Goal: Task Accomplishment & Management: Manage account settings

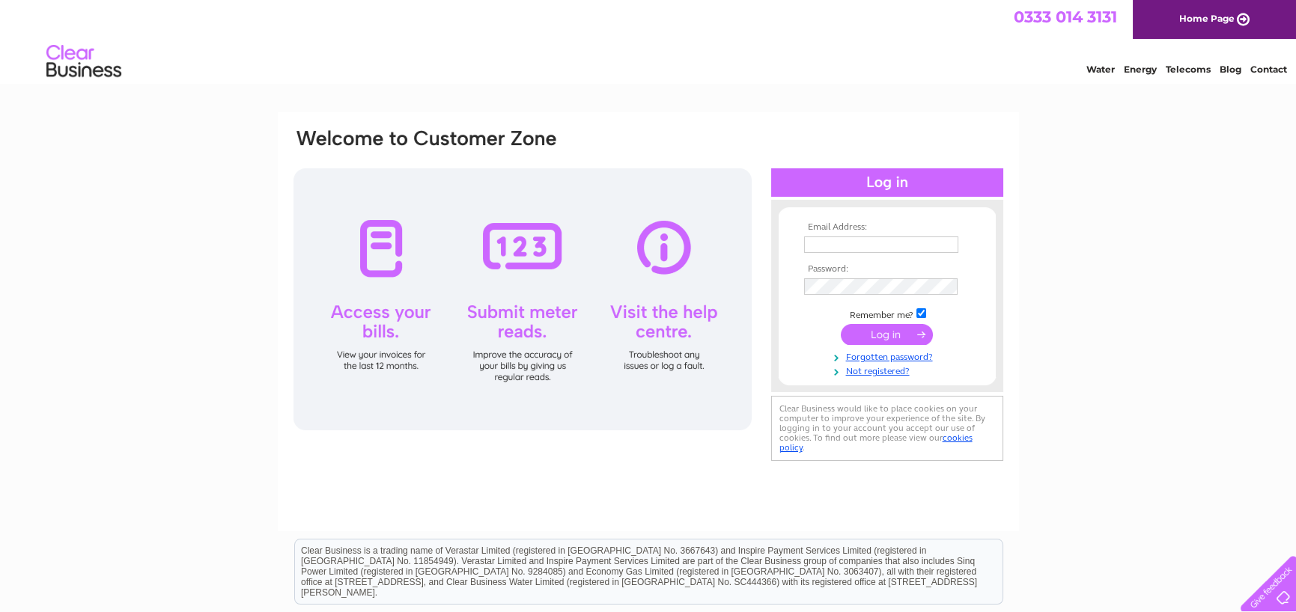
type input "support@viking-services.co.uk"
click at [882, 329] on input "submit" at bounding box center [887, 334] width 92 height 21
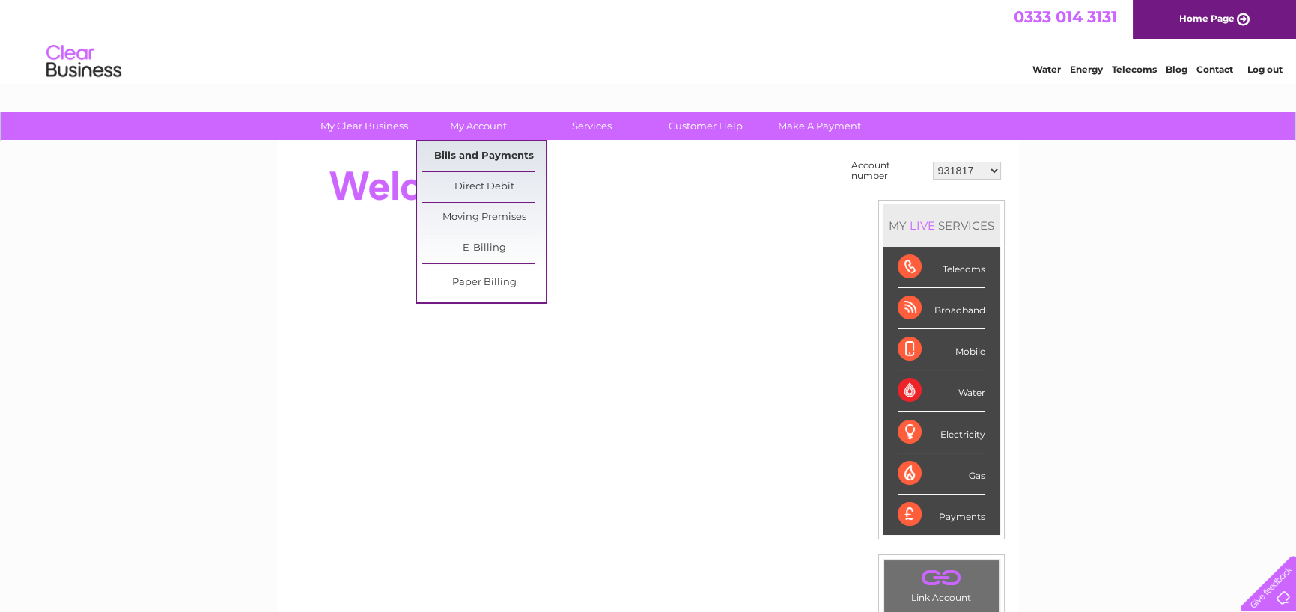
click at [479, 149] on link "Bills and Payments" at bounding box center [484, 157] width 124 height 30
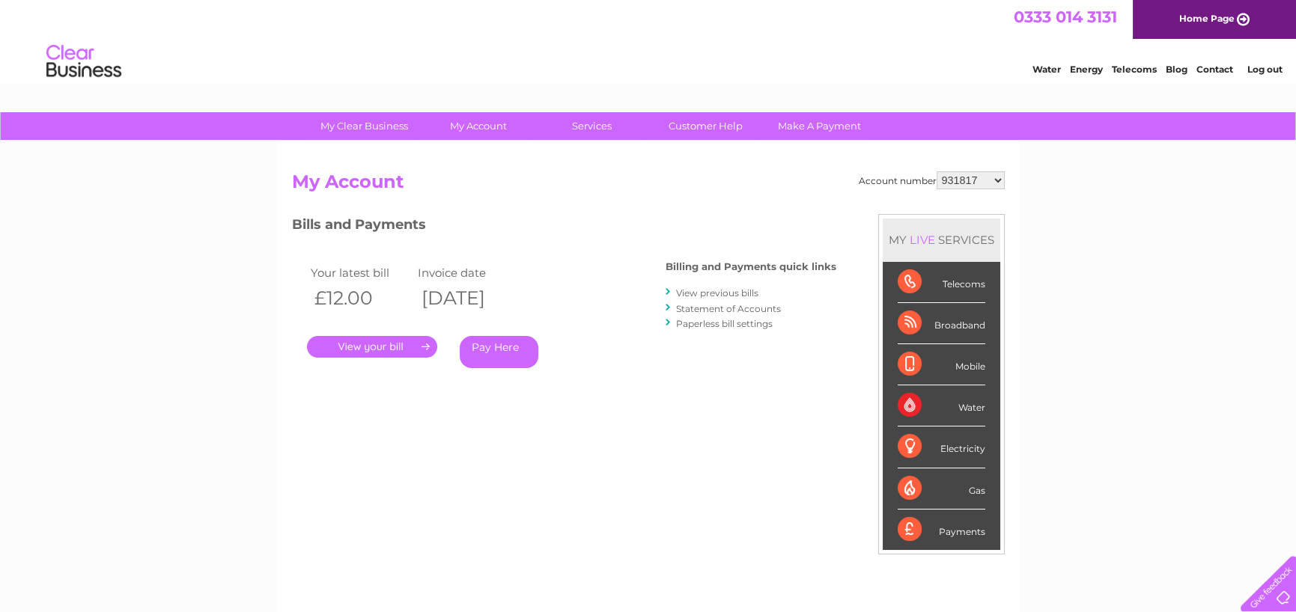
click at [392, 345] on link "." at bounding box center [372, 347] width 130 height 22
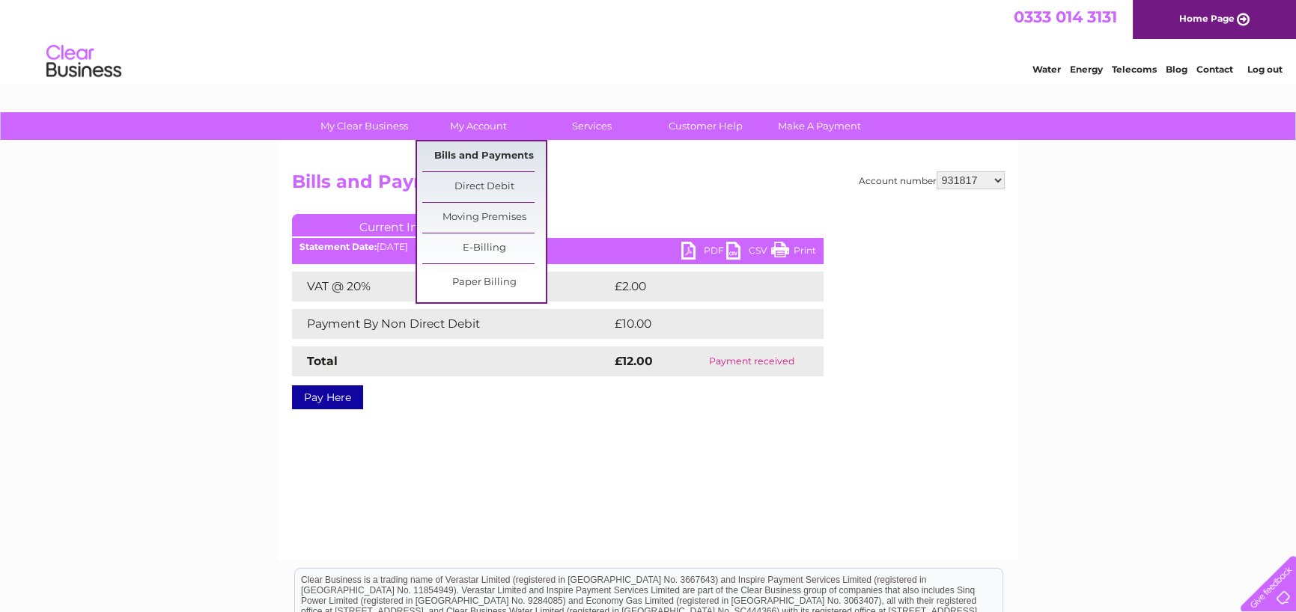
click at [478, 156] on link "Bills and Payments" at bounding box center [484, 157] width 124 height 30
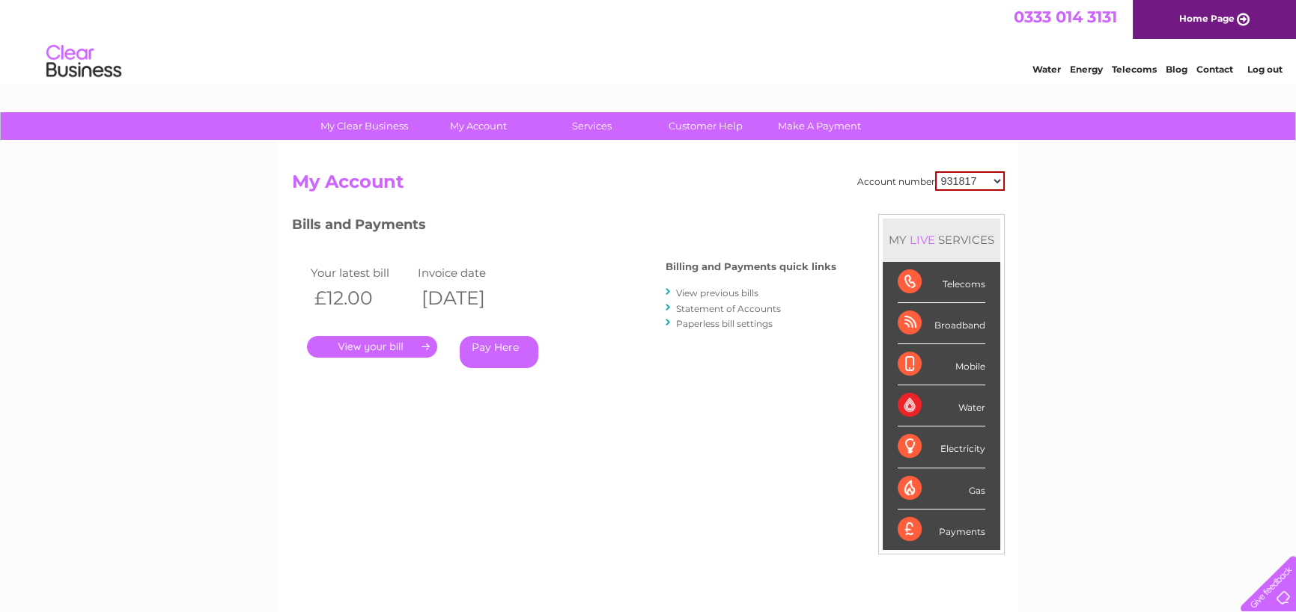
click at [961, 181] on select "931817 30324237" at bounding box center [970, 180] width 70 height 19
select select "30324237"
click at [936, 171] on select "931817 30324237" at bounding box center [970, 180] width 70 height 19
click at [383, 347] on link "." at bounding box center [372, 347] width 130 height 22
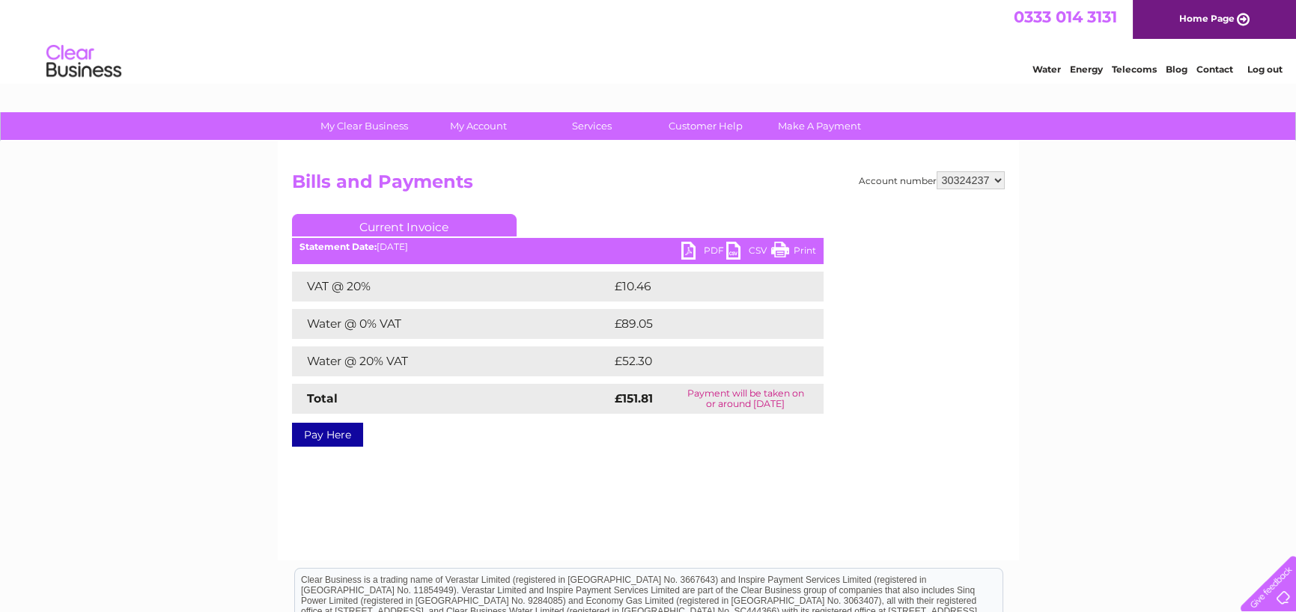
click at [709, 243] on link "PDF" at bounding box center [703, 253] width 45 height 22
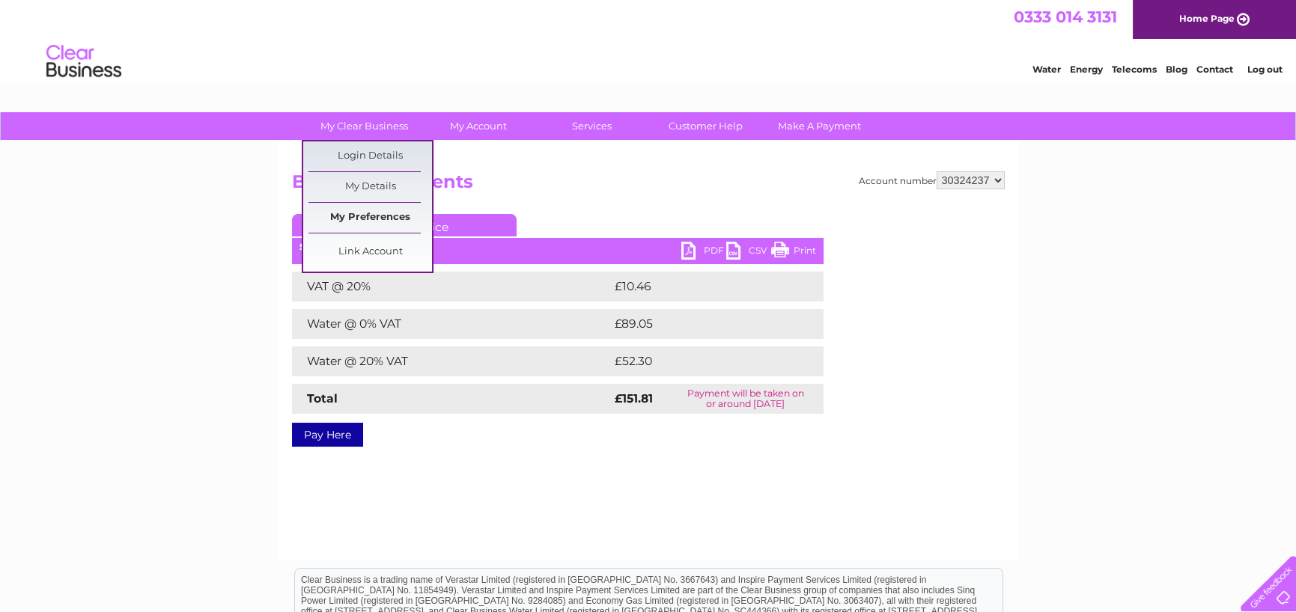
click at [369, 216] on link "My Preferences" at bounding box center [370, 218] width 124 height 30
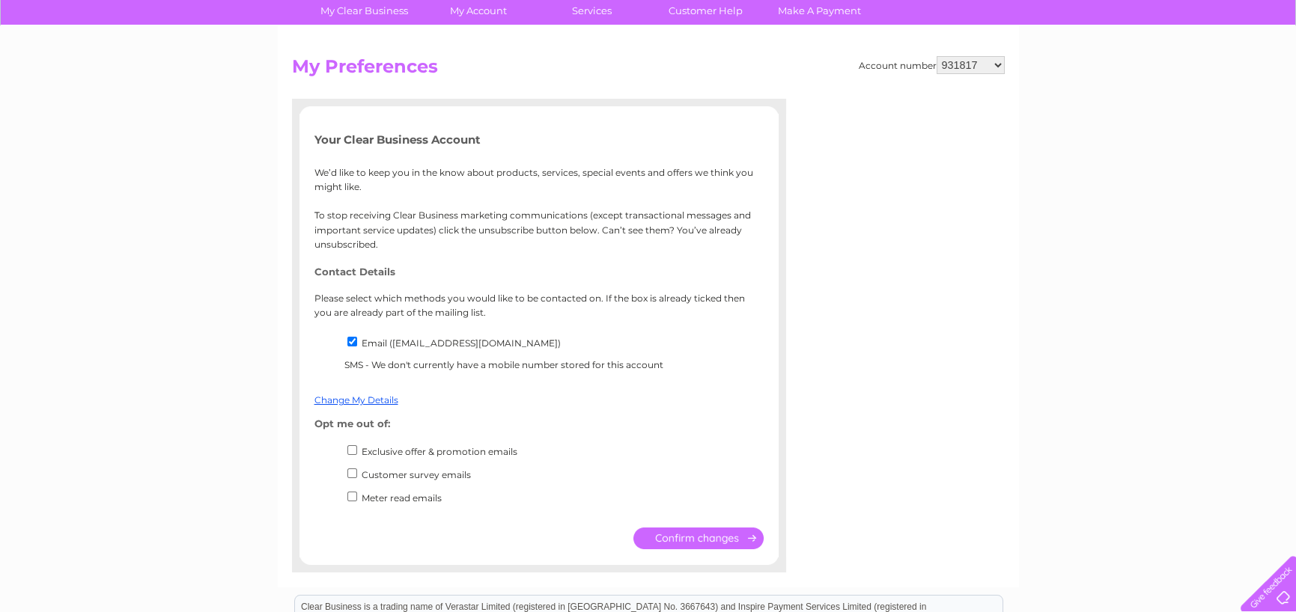
scroll to position [150, 0]
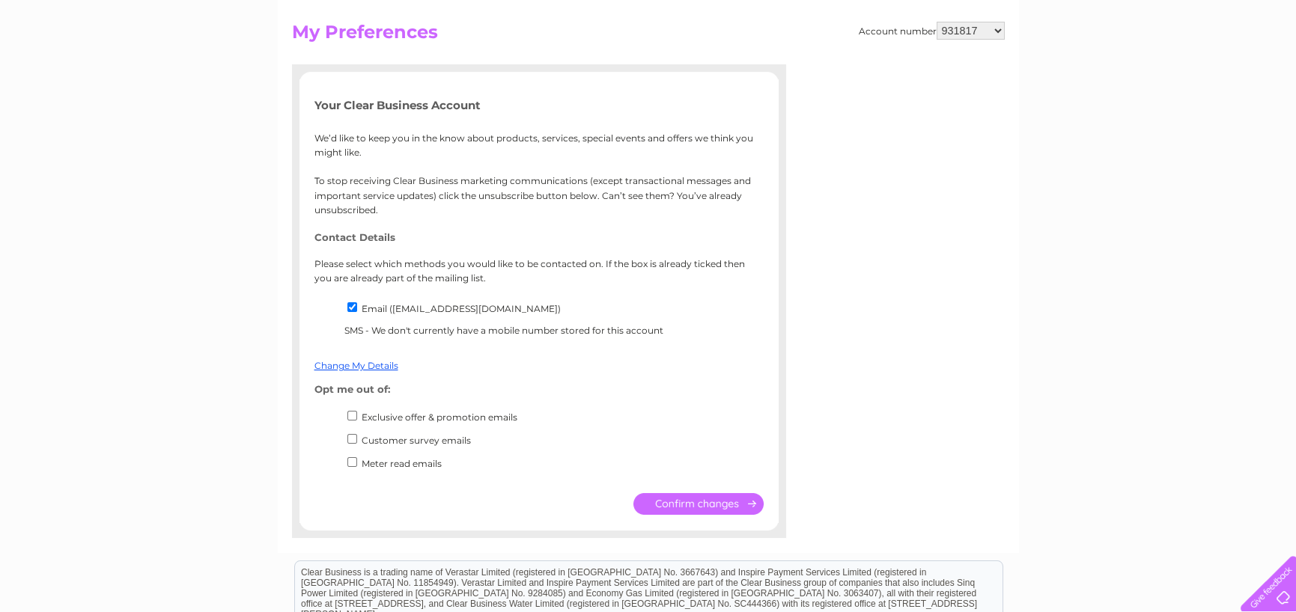
click at [351, 417] on input "Exclusive offer & promotion emails" at bounding box center [352, 416] width 10 height 10
checkbox input "true"
click at [347, 442] on input "Customer survey emails" at bounding box center [352, 439] width 10 height 10
checkbox input "true"
click at [351, 463] on input "Meter read emails" at bounding box center [352, 463] width 10 height 10
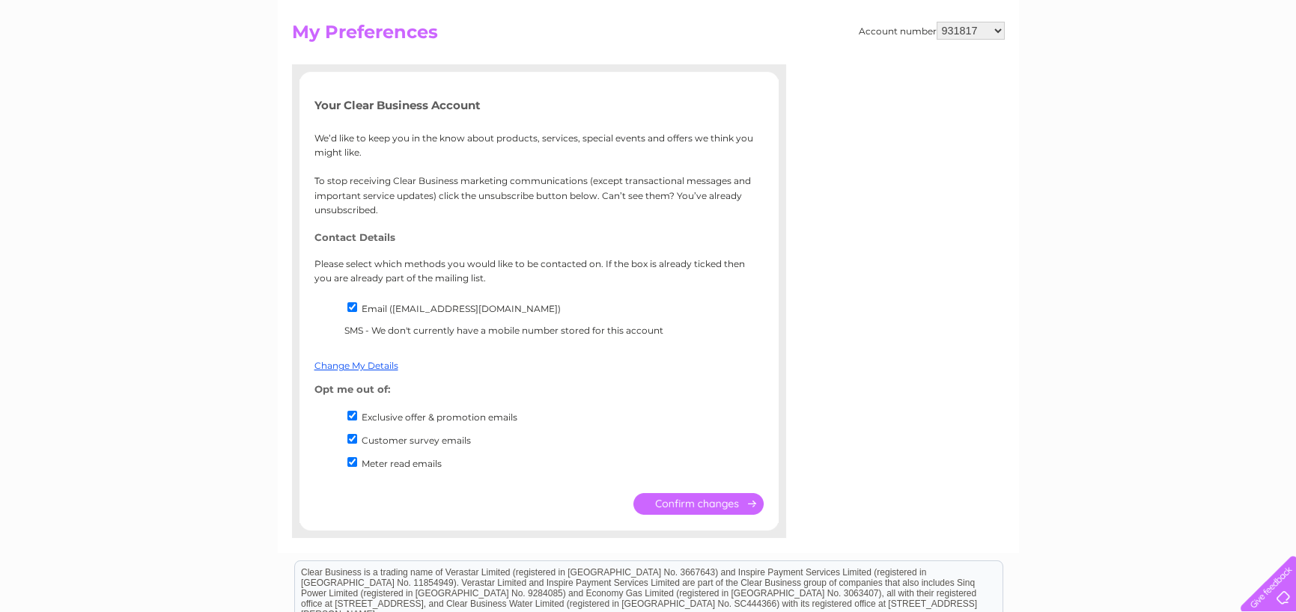
click at [348, 465] on input "Meter read emails" at bounding box center [352, 463] width 10 height 10
checkbox input "false"
click at [705, 514] on input "submit" at bounding box center [698, 504] width 130 height 22
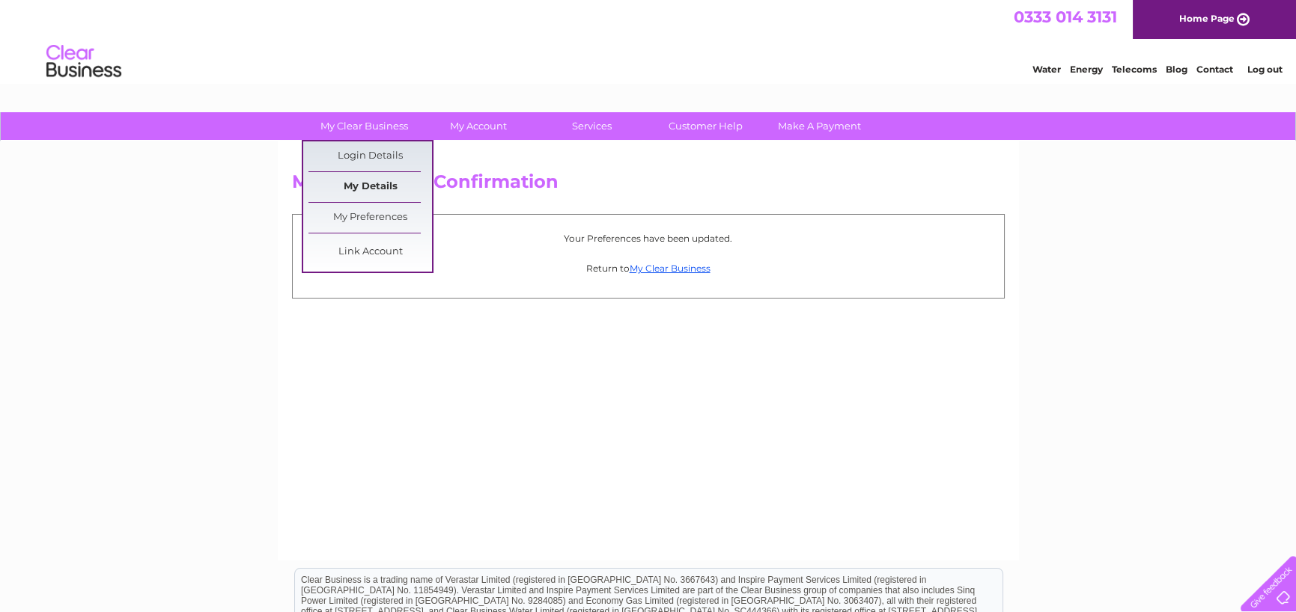
click at [383, 186] on link "My Details" at bounding box center [370, 187] width 124 height 30
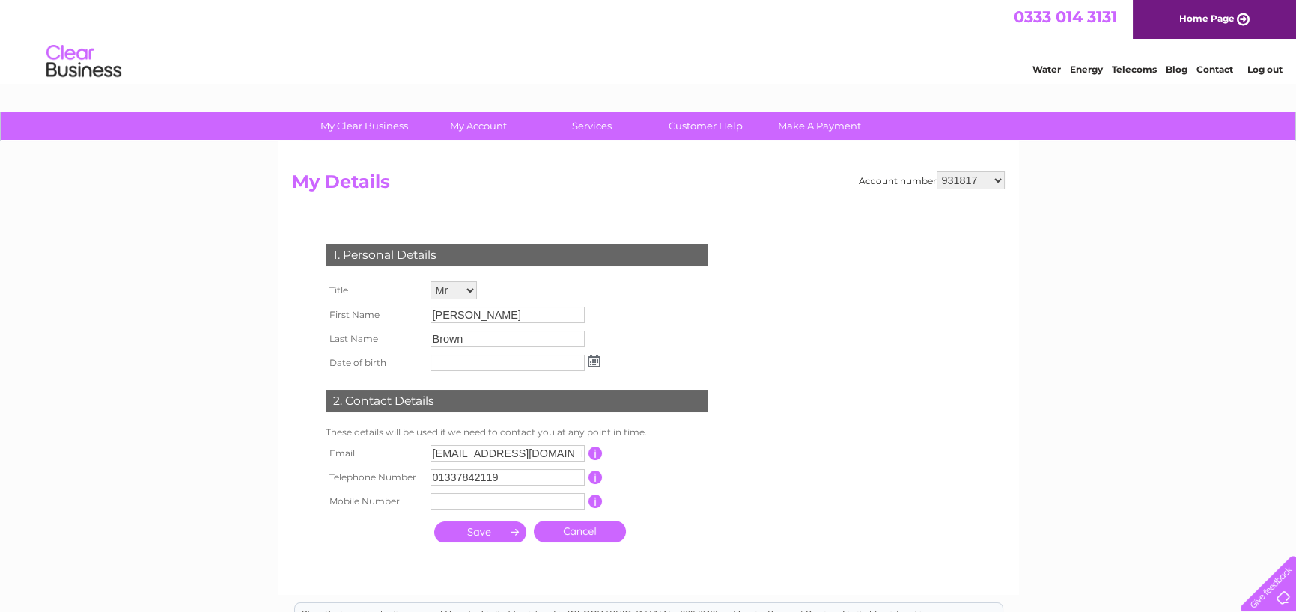
click at [951, 180] on select "931817 30324237" at bounding box center [971, 180] width 68 height 18
select select "30324237"
click at [937, 171] on select "931817 30324237" at bounding box center [971, 180] width 68 height 18
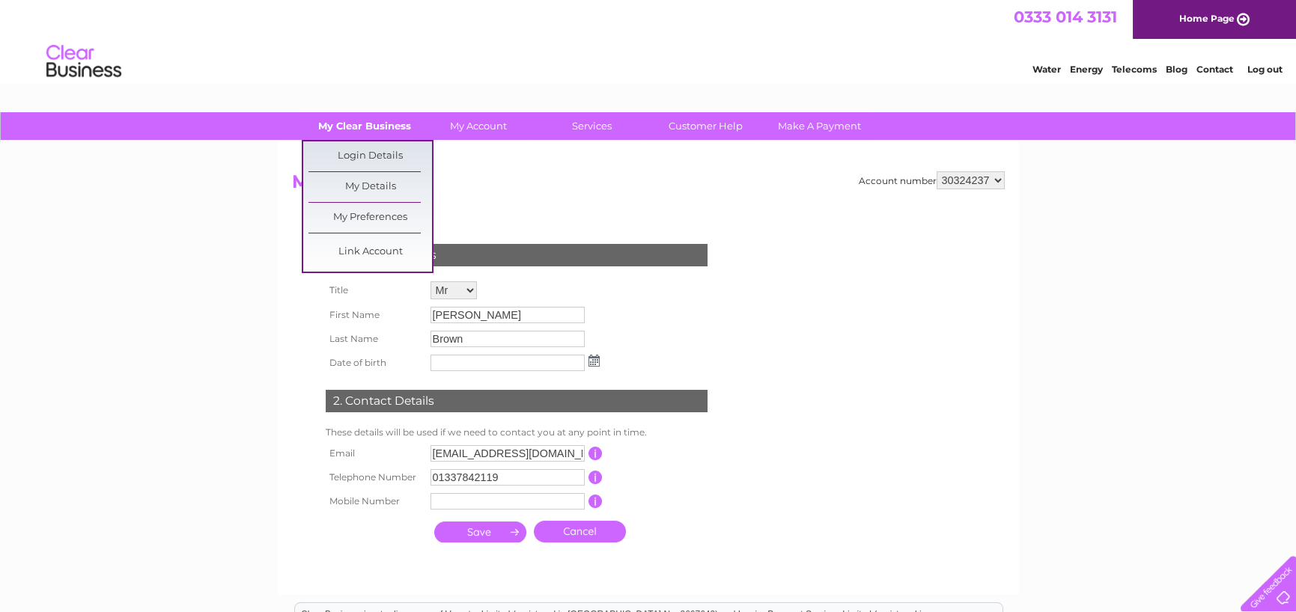
click at [351, 121] on link "My Clear Business" at bounding box center [365, 126] width 124 height 28
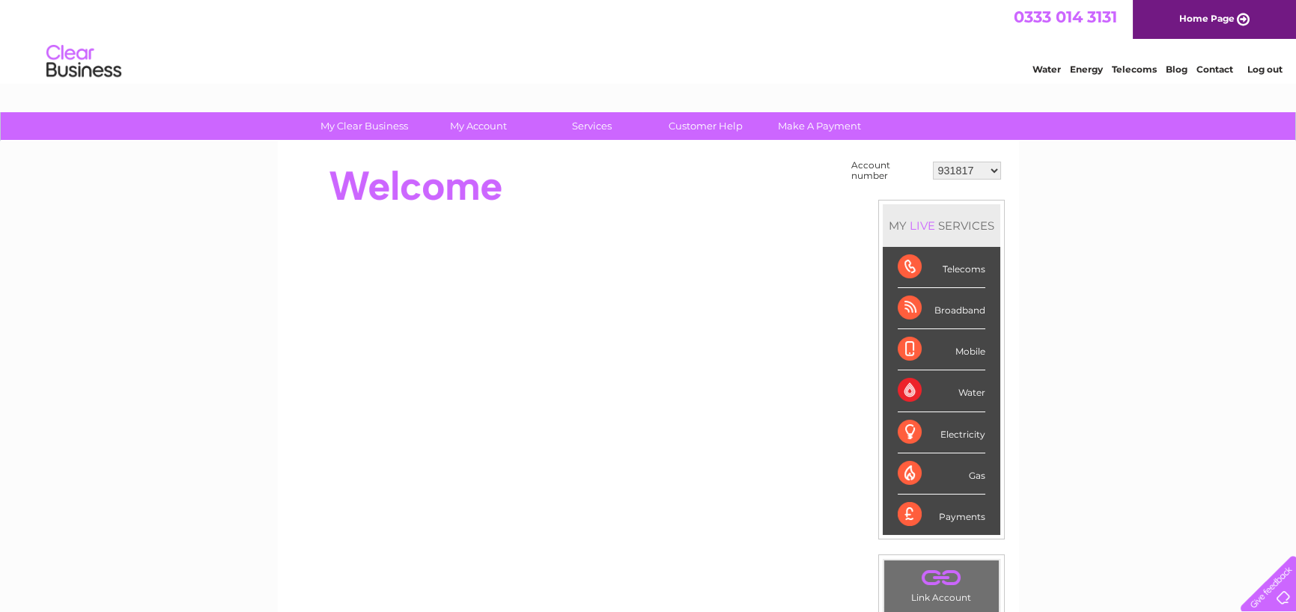
click at [959, 164] on select "931817 30324237" at bounding box center [967, 171] width 68 height 18
click at [934, 162] on select "931817 30324237" at bounding box center [967, 171] width 68 height 18
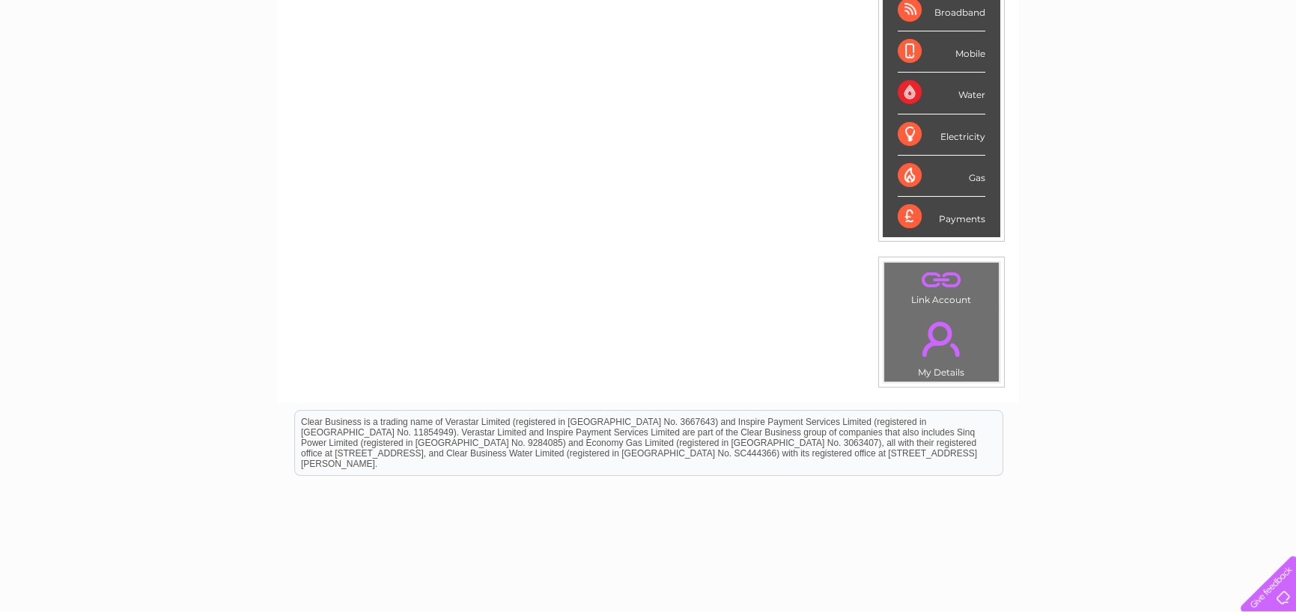
scroll to position [300, 0]
click at [945, 288] on link "." at bounding box center [941, 278] width 107 height 26
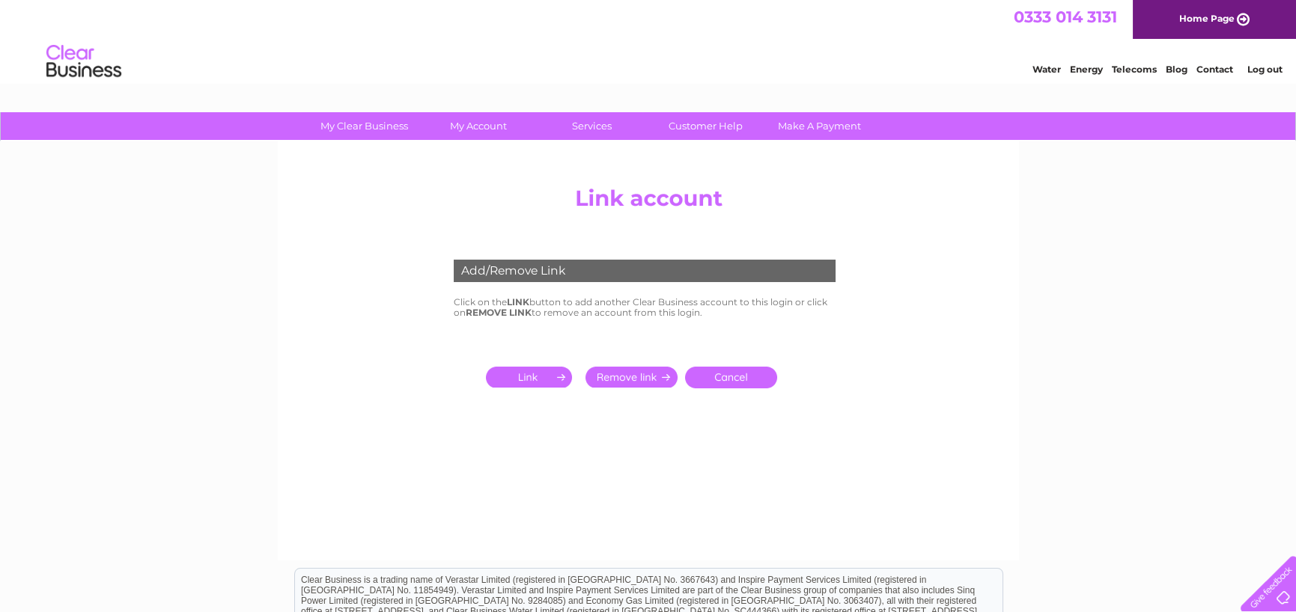
click at [650, 383] on input "submit" at bounding box center [632, 377] width 92 height 21
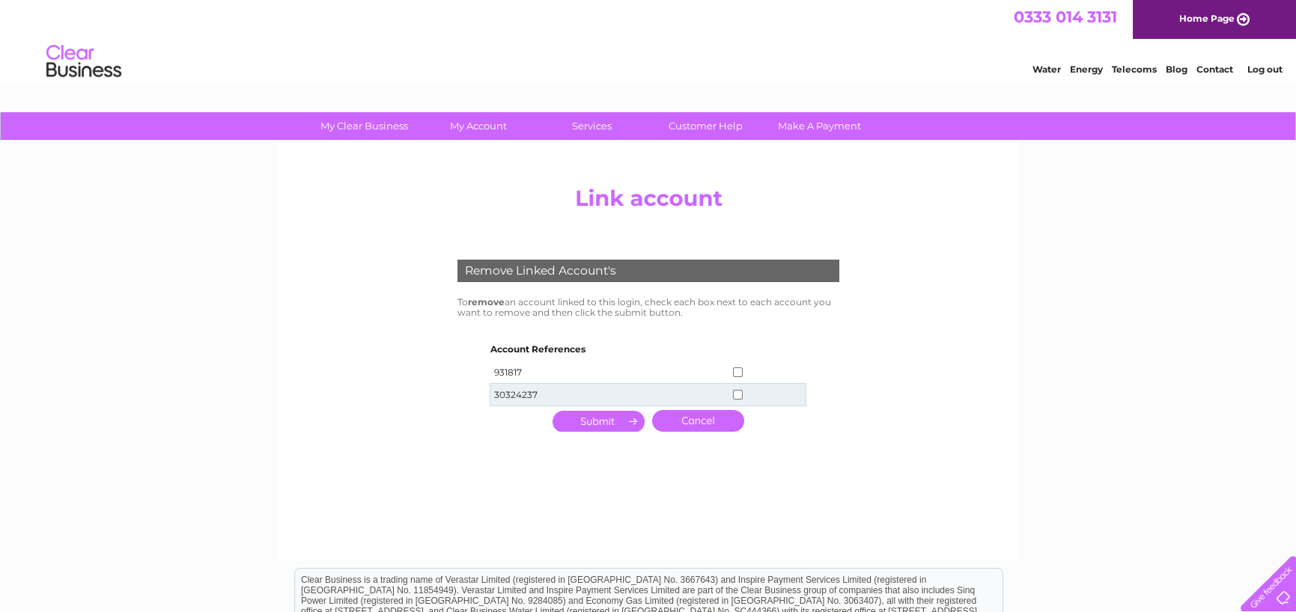
click at [734, 371] on input "checkbox" at bounding box center [738, 373] width 10 height 10
checkbox input "true"
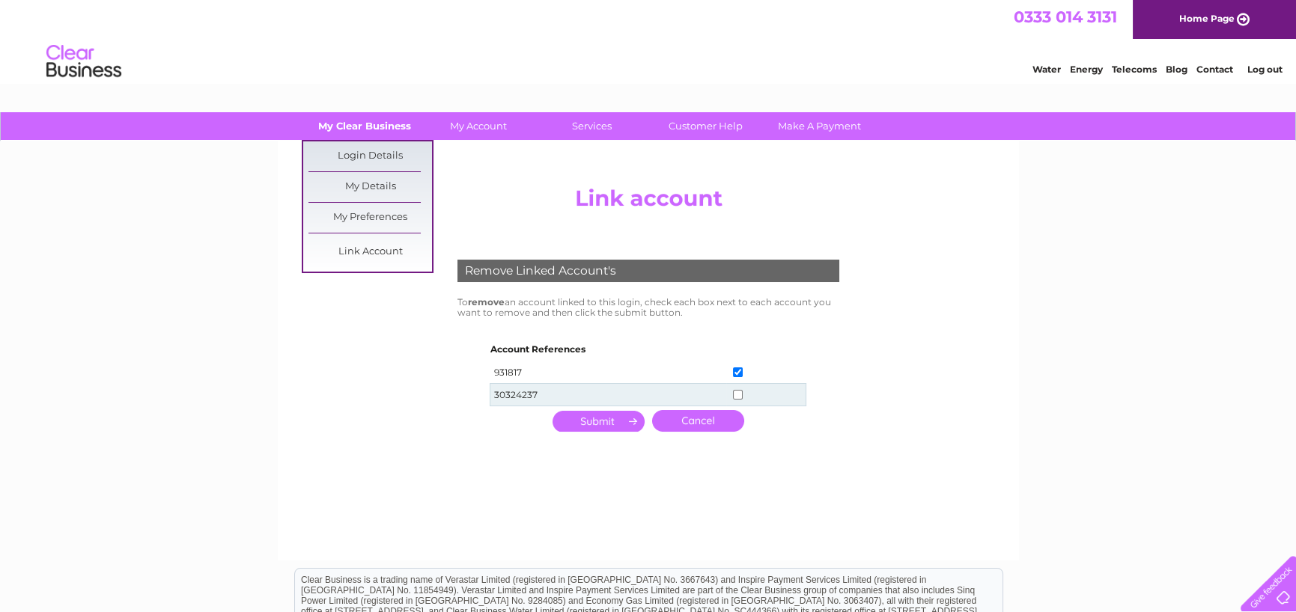
drag, startPoint x: 398, startPoint y: 109, endPoint x: 374, endPoint y: 125, distance: 29.3
click at [374, 125] on link "My Clear Business" at bounding box center [365, 126] width 124 height 28
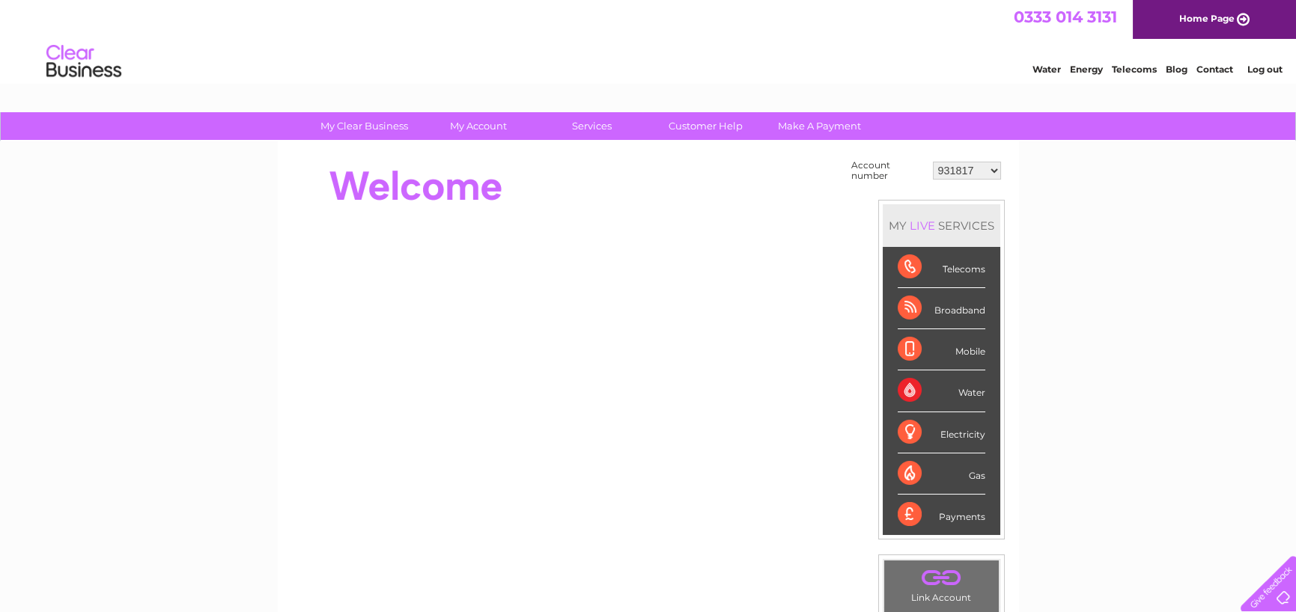
click at [971, 167] on select "931817 30324237" at bounding box center [967, 171] width 68 height 18
select select "30324237"
click at [934, 162] on select "931817 30324237" at bounding box center [967, 171] width 68 height 18
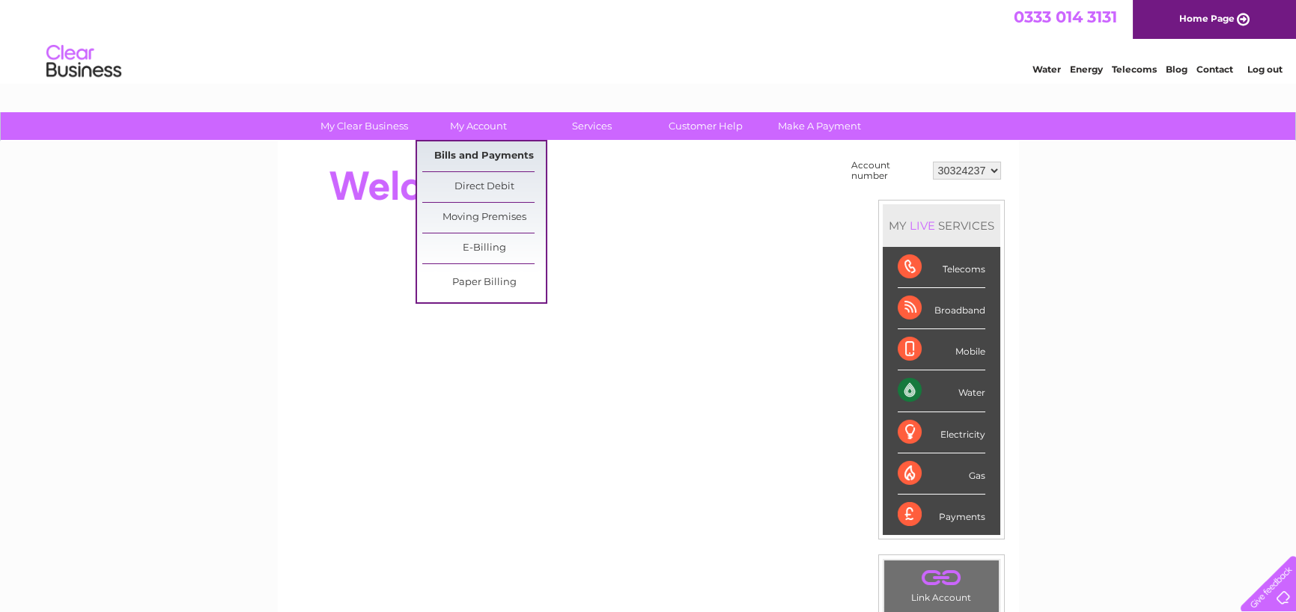
click at [494, 153] on link "Bills and Payments" at bounding box center [484, 157] width 124 height 30
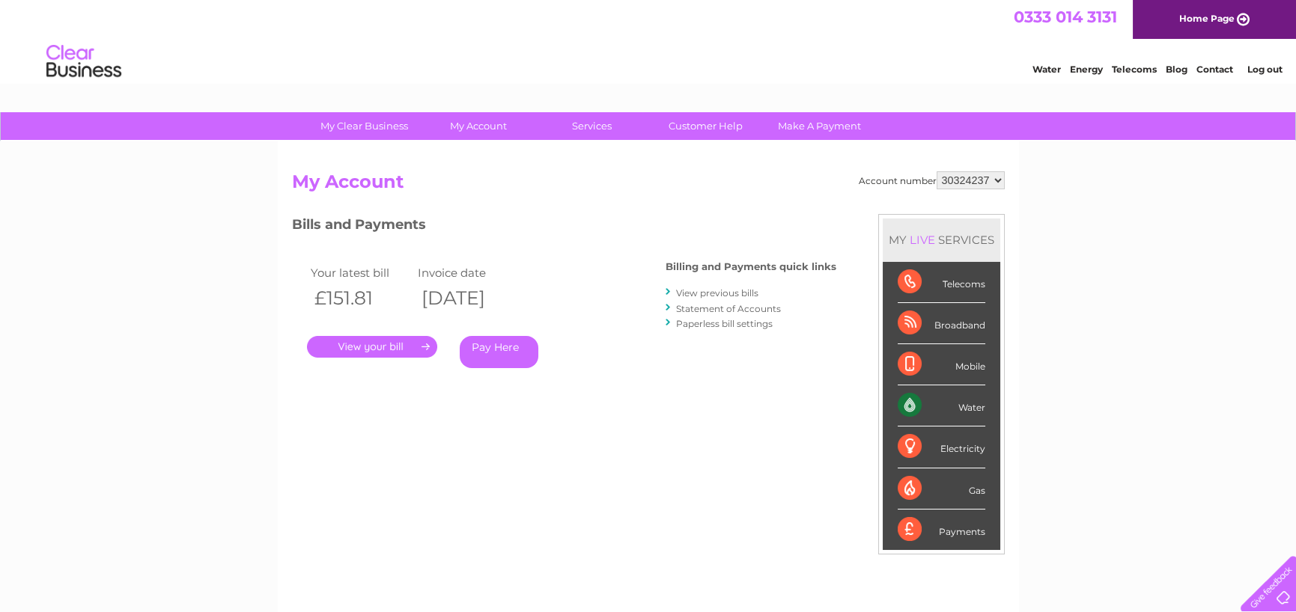
click at [1000, 180] on select "931817 30324237" at bounding box center [971, 180] width 68 height 18
select select "931817"
click at [937, 171] on select "931817 30324237" at bounding box center [971, 180] width 68 height 18
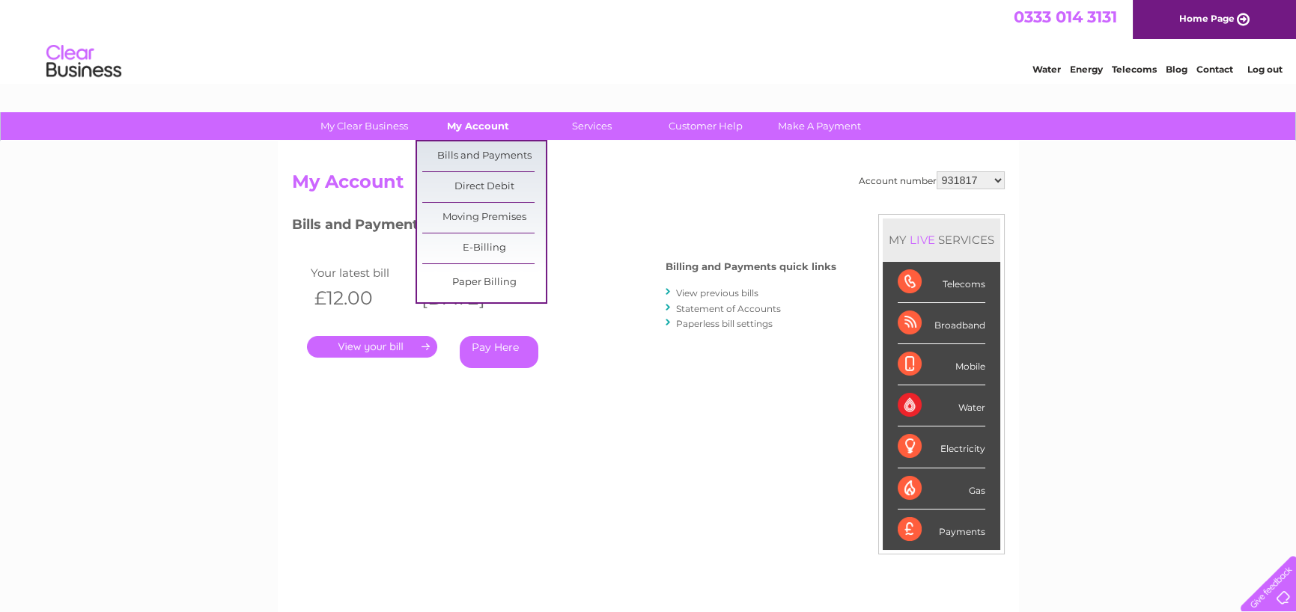
click at [458, 124] on link "My Account" at bounding box center [478, 126] width 124 height 28
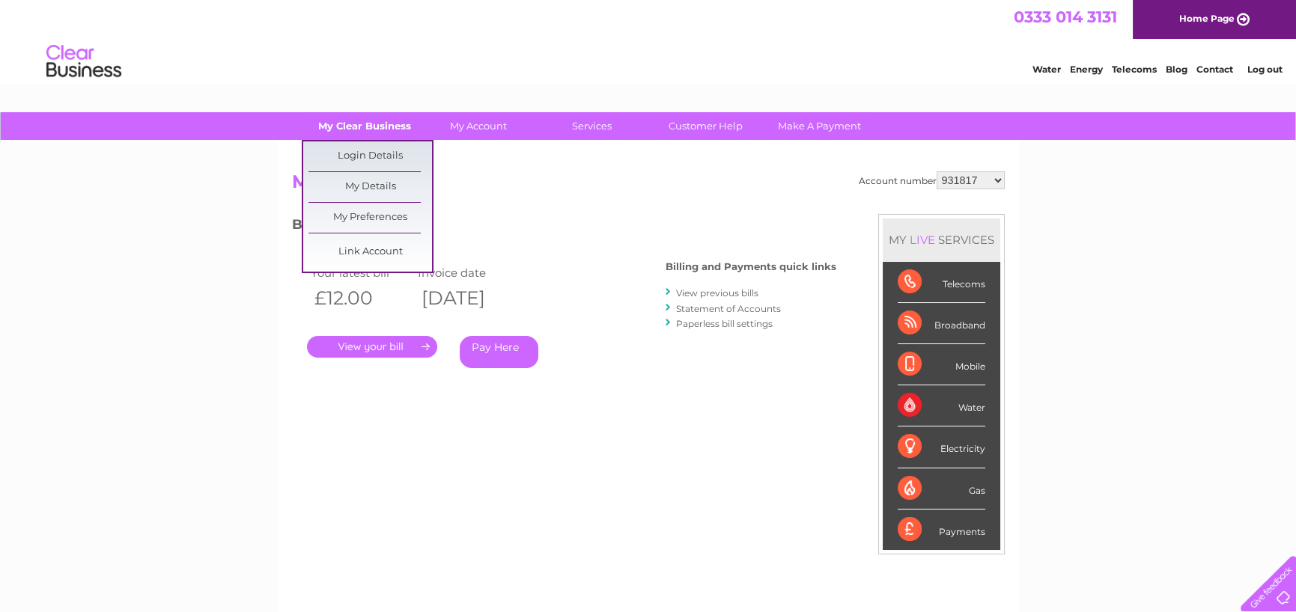
click at [356, 124] on link "My Clear Business" at bounding box center [365, 126] width 124 height 28
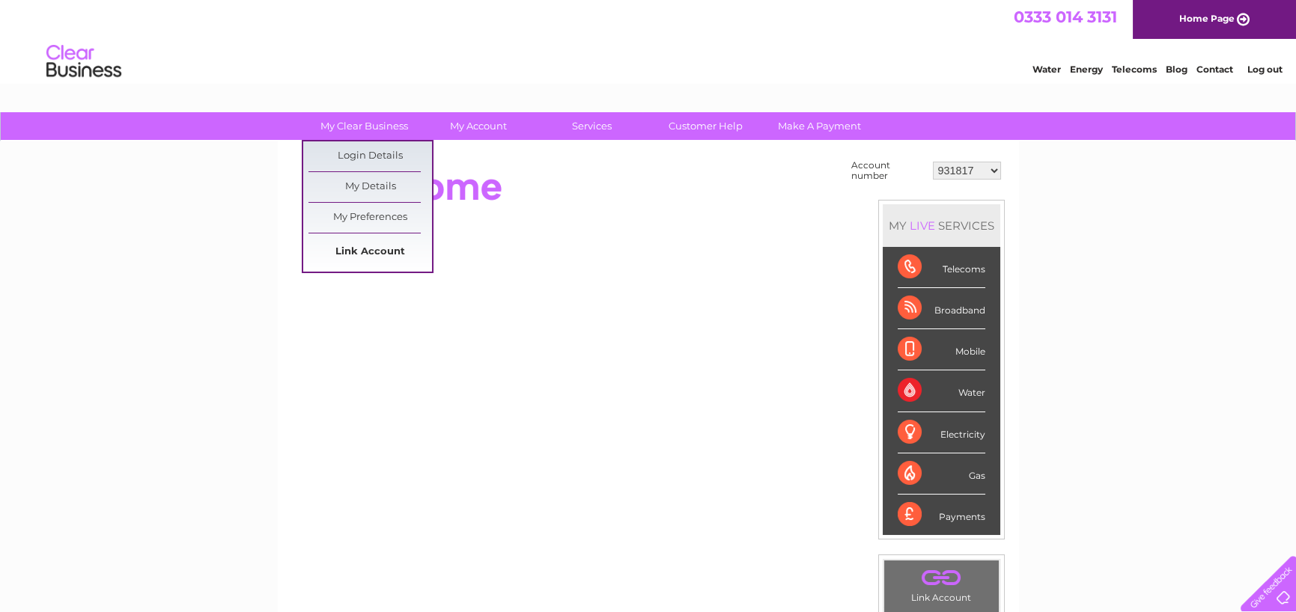
click at [363, 247] on link "Link Account" at bounding box center [370, 252] width 124 height 30
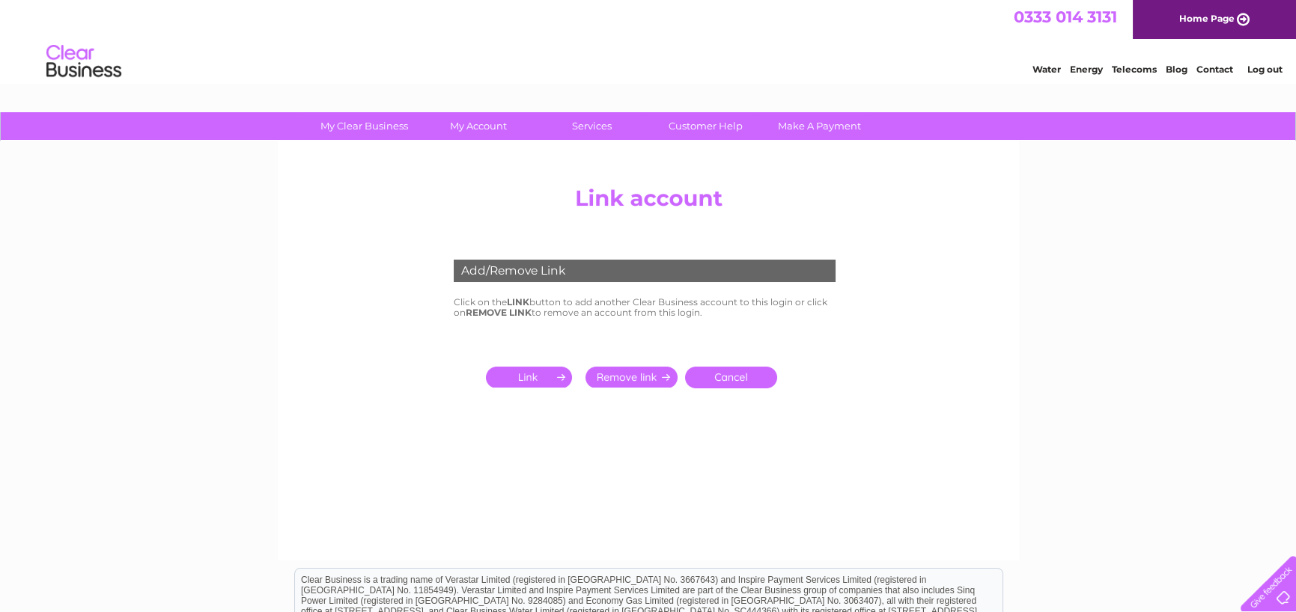
click at [647, 378] on input "submit" at bounding box center [632, 377] width 92 height 21
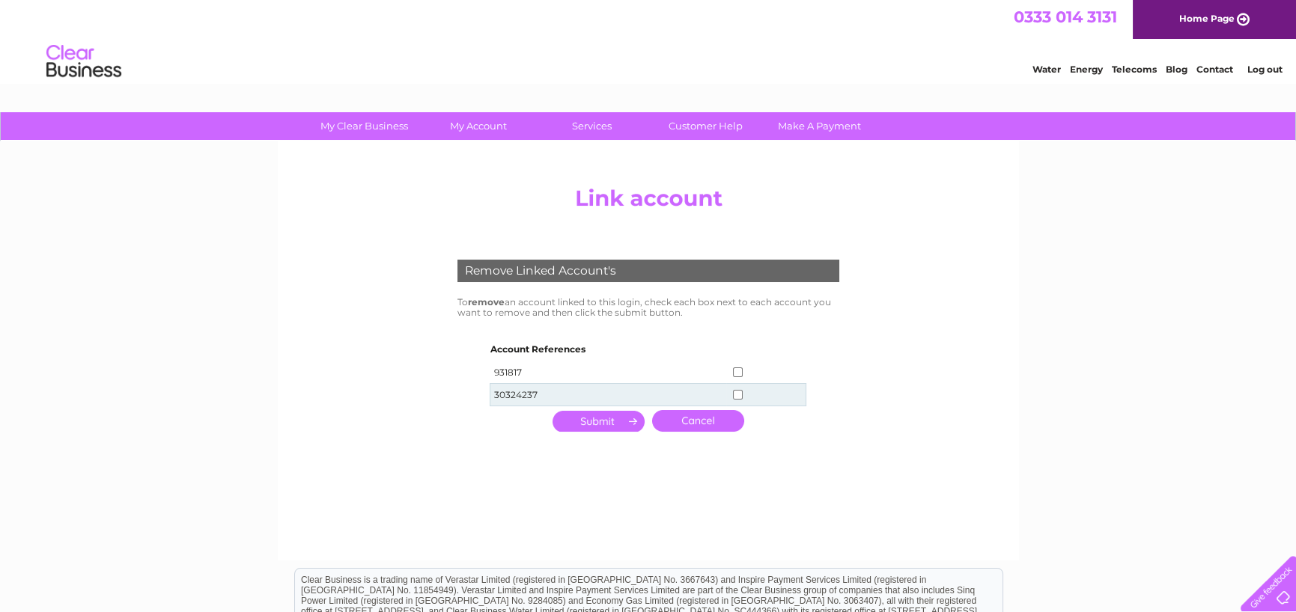
click at [738, 373] on input "checkbox" at bounding box center [738, 373] width 10 height 10
checkbox input "true"
click at [601, 421] on input "submit" at bounding box center [599, 421] width 92 height 21
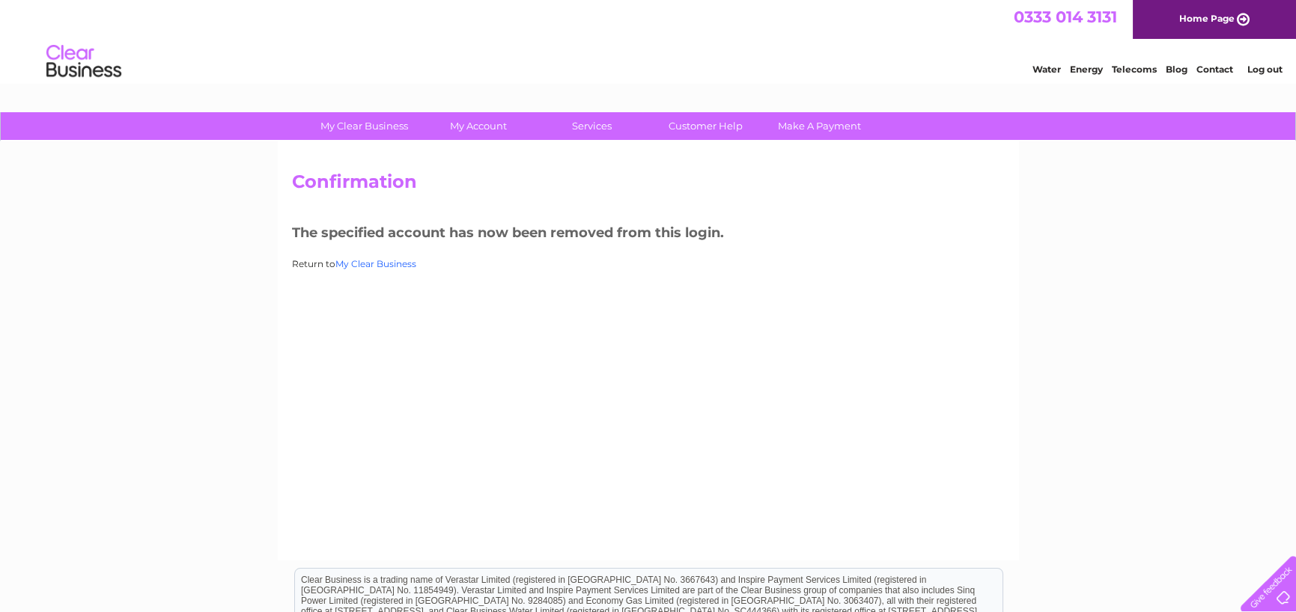
click at [378, 264] on link "My Clear Business" at bounding box center [375, 263] width 81 height 11
